Goal: Information Seeking & Learning: Learn about a topic

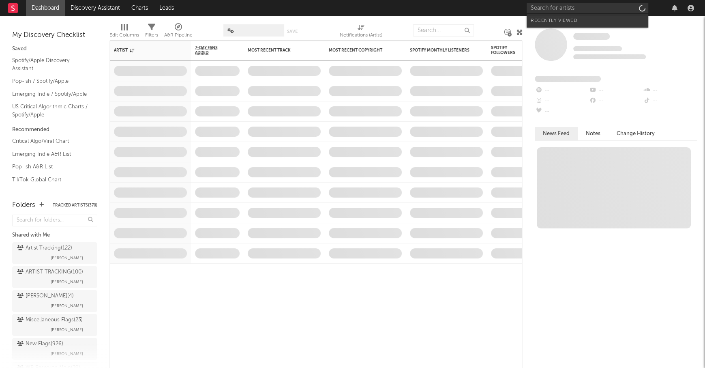
click at [563, 7] on input "text" at bounding box center [587, 8] width 122 height 10
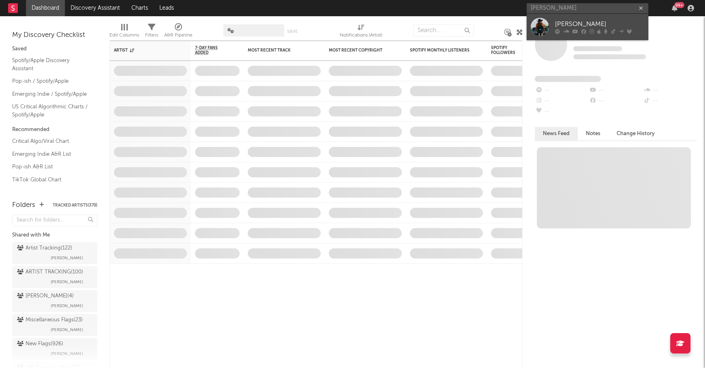
type input "[PERSON_NAME]"
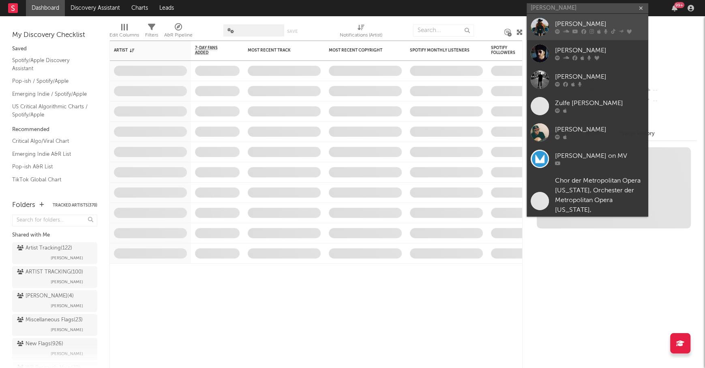
click at [586, 15] on link "[PERSON_NAME]" at bounding box center [587, 27] width 122 height 26
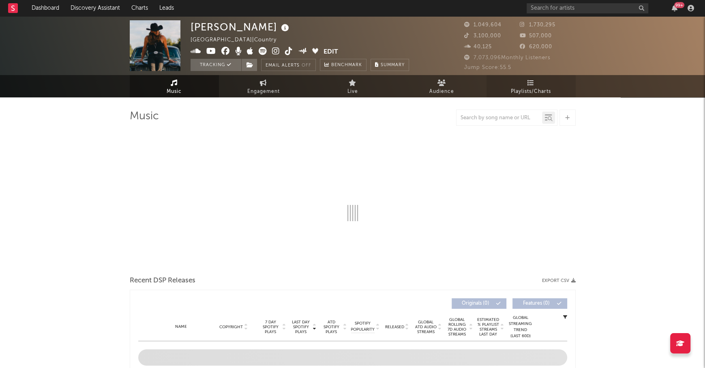
select select "6m"
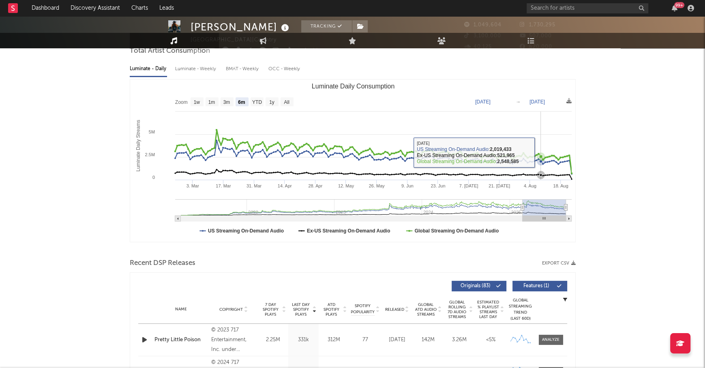
scroll to position [305, 0]
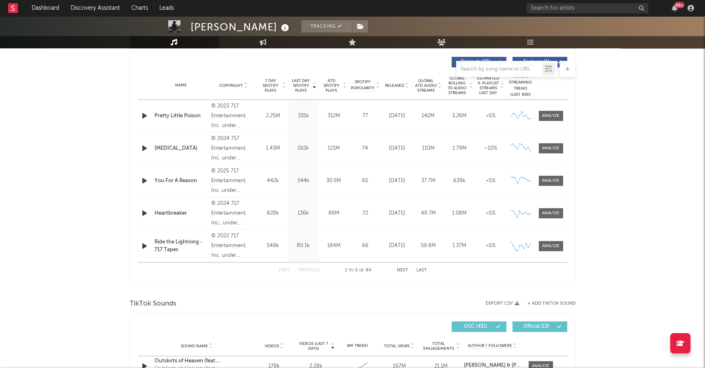
click at [398, 88] on div "Name Copyright Label Album Names Composer Names 7 Day Spotify Plays Last Day Sp…" at bounding box center [352, 85] width 429 height 28
click at [395, 83] on span "Released" at bounding box center [394, 85] width 19 height 5
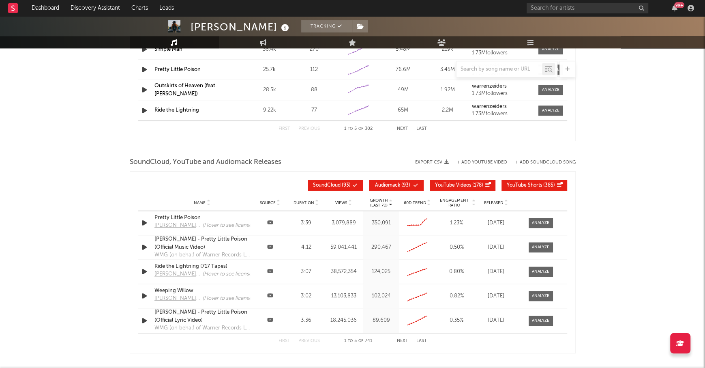
scroll to position [871, 0]
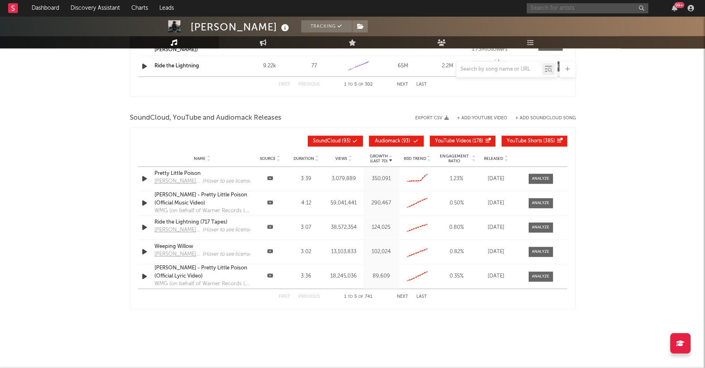
click at [564, 9] on input "text" at bounding box center [587, 8] width 122 height 10
click at [575, 10] on input "[PERSON_NAME]" at bounding box center [587, 8] width 122 height 10
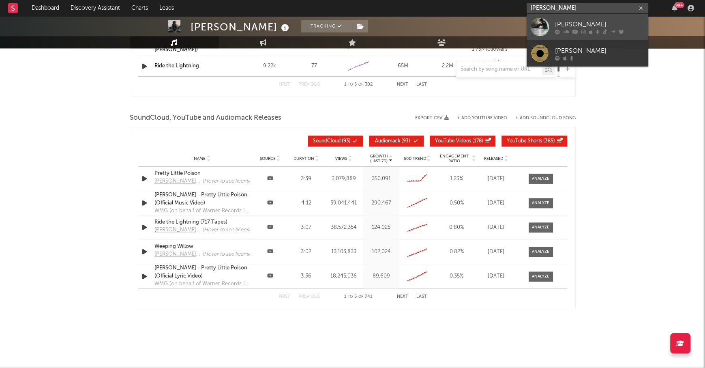
type input "[PERSON_NAME]"
click at [574, 18] on link "[PERSON_NAME]" at bounding box center [587, 27] width 122 height 26
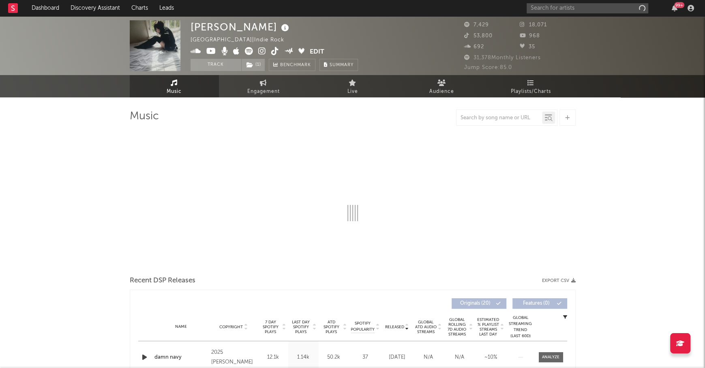
select select "1w"
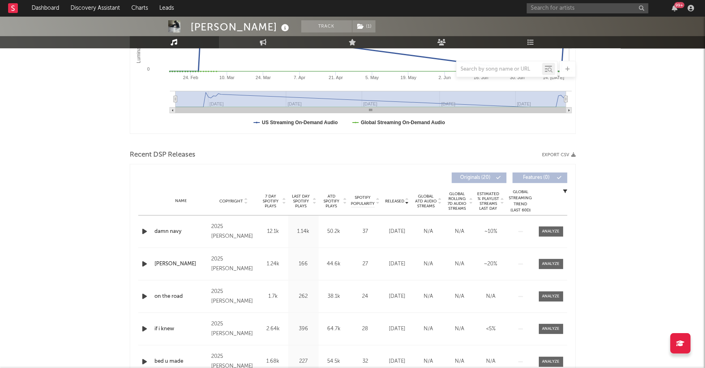
scroll to position [194, 0]
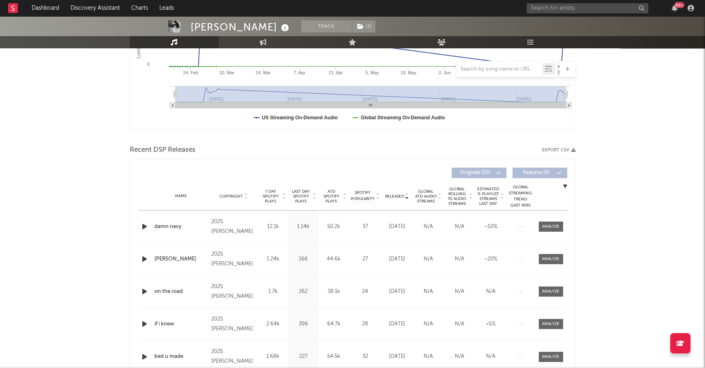
click at [308, 194] on span "Last Day Spotify Plays" at bounding box center [300, 196] width 21 height 15
click at [578, 9] on input "text" at bounding box center [587, 8] width 122 height 10
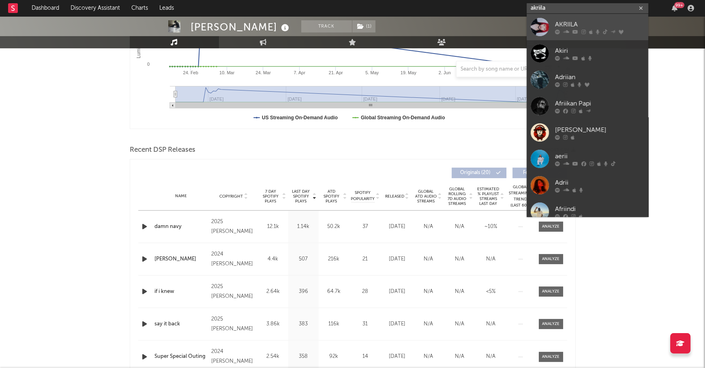
type input "akriila"
click at [571, 24] on div "AKRIILA" at bounding box center [599, 24] width 89 height 10
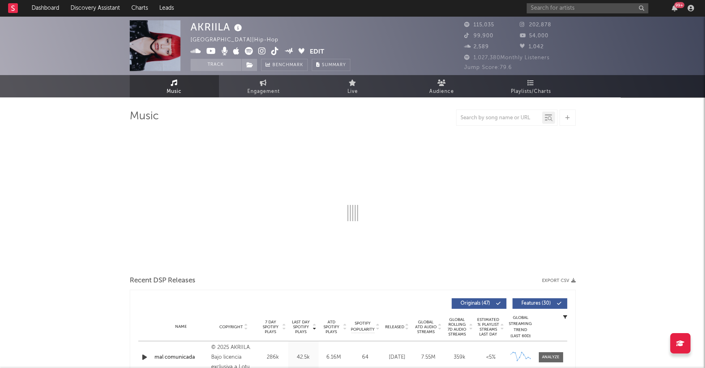
select select "6m"
